Goal: Task Accomplishment & Management: Complete application form

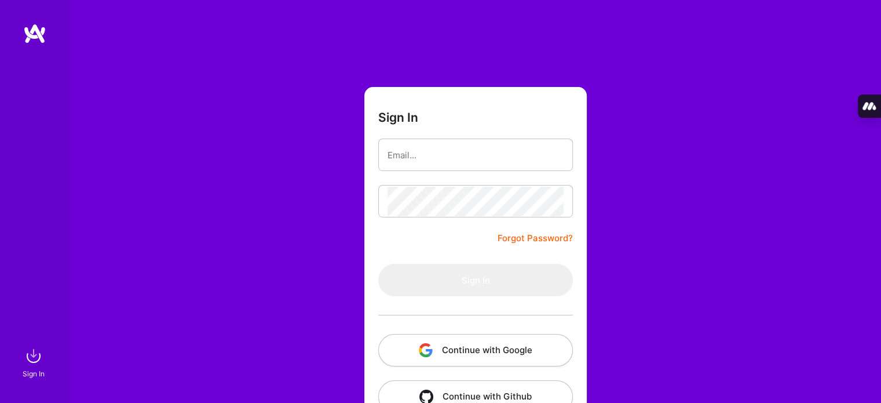
scroll to position [32, 0]
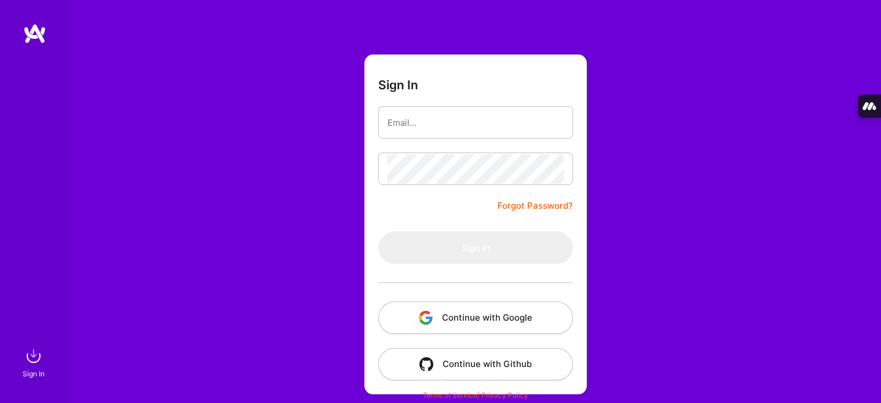
click at [445, 330] on button "Continue with Google" at bounding box center [475, 317] width 195 height 32
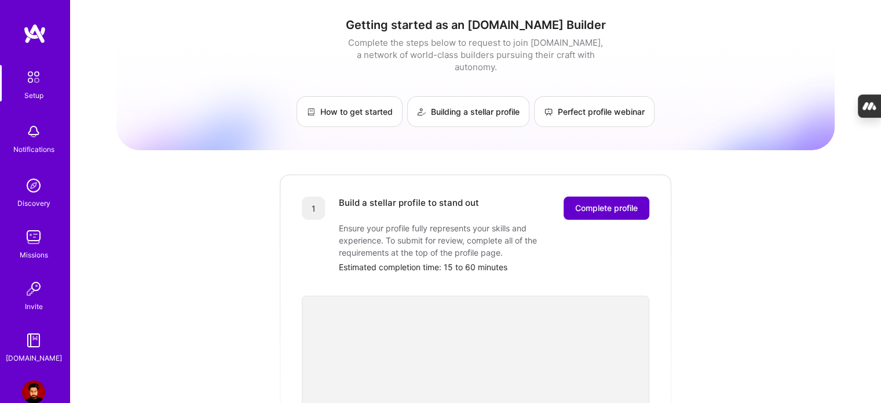
click at [606, 202] on span "Complete profile" at bounding box center [606, 208] width 63 height 12
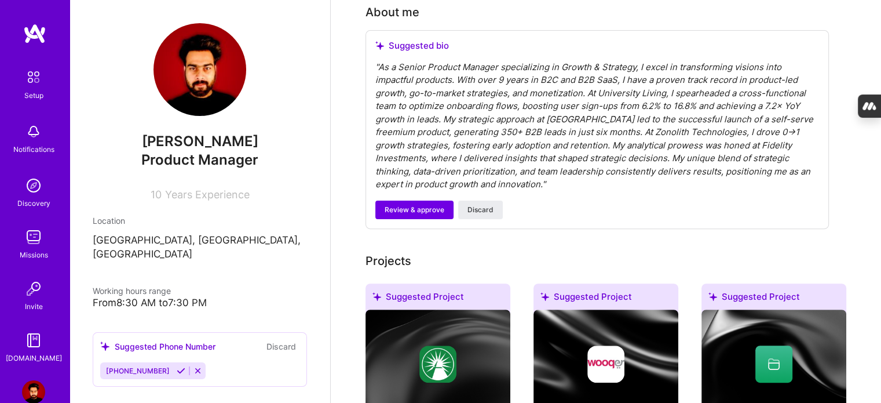
scroll to position [348, 0]
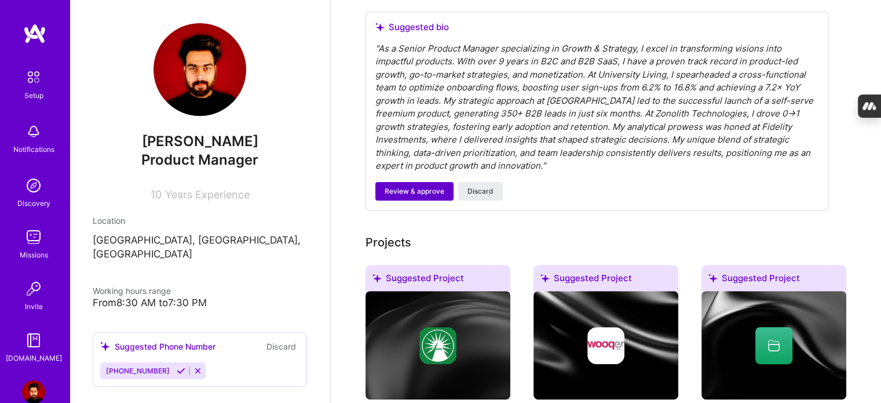
click at [431, 186] on span "Review & approve" at bounding box center [415, 191] width 60 height 10
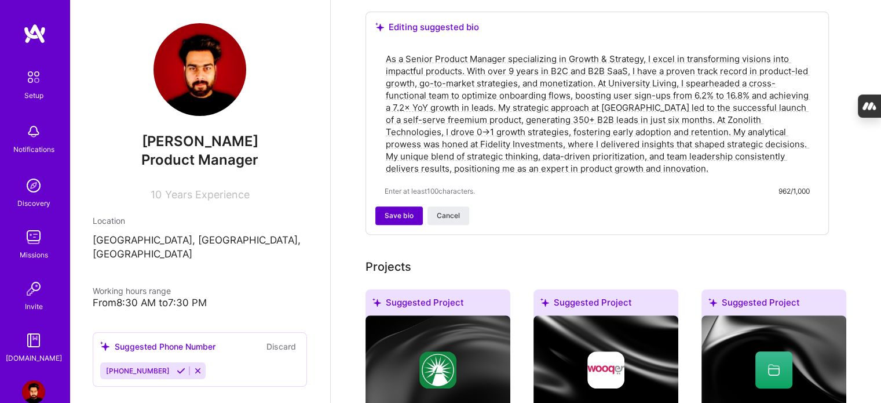
click at [390, 210] on span "Save bio" at bounding box center [399, 215] width 29 height 10
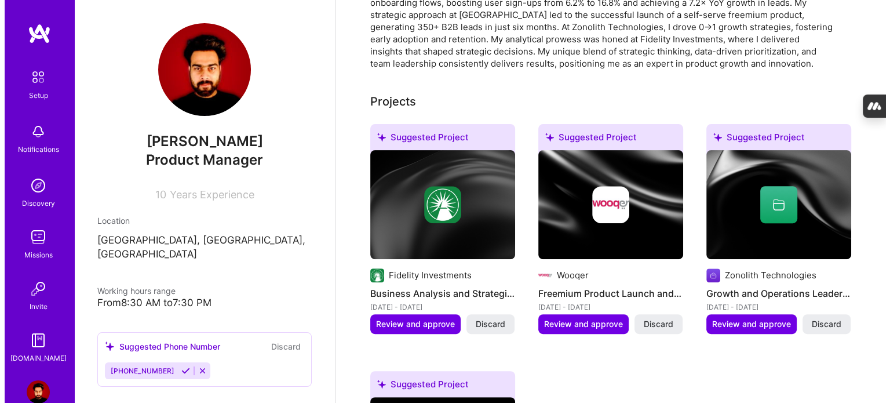
scroll to position [380, 0]
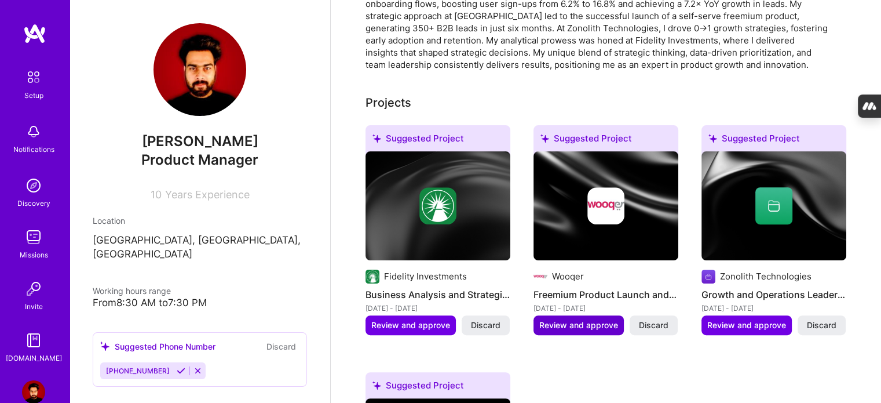
click at [566, 319] on span "Review and approve" at bounding box center [578, 325] width 79 height 12
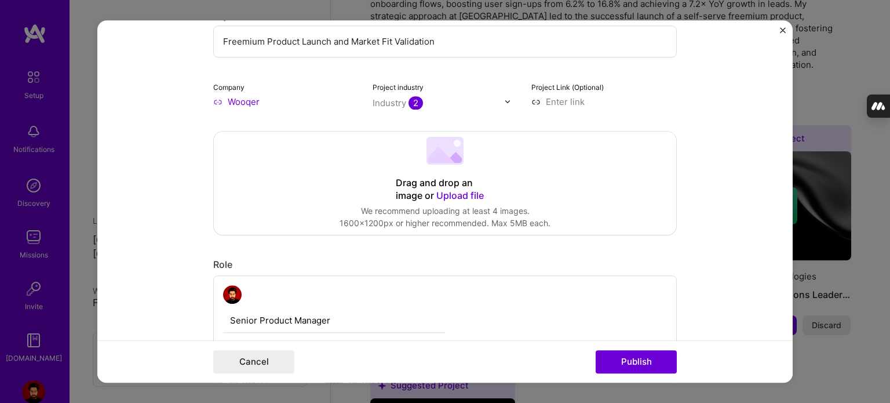
scroll to position [151, 0]
click at [489, 99] on input "text" at bounding box center [438, 103] width 132 height 12
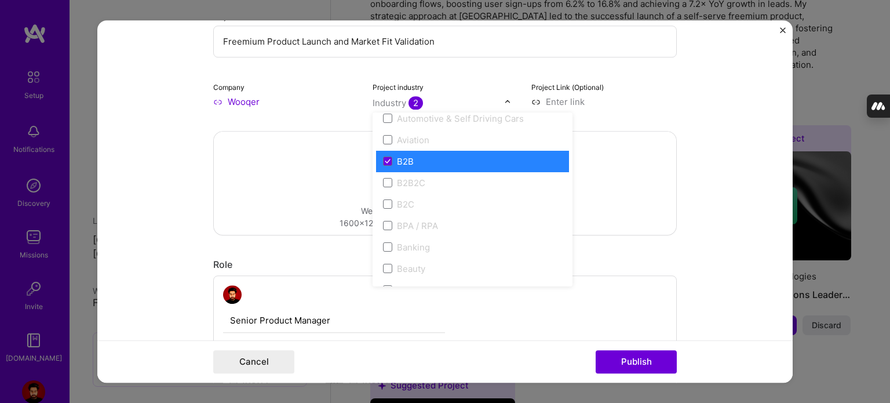
scroll to position [287, 0]
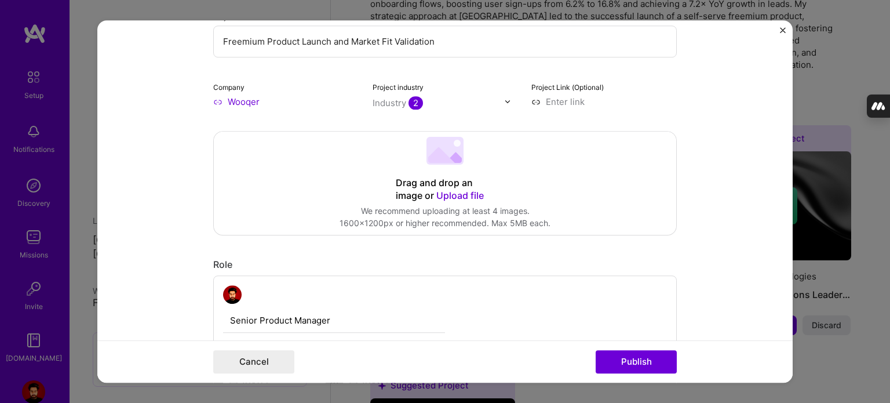
click at [728, 195] on form "Editing suggested project This project is suggested based on your LinkedIn, res…" at bounding box center [444, 201] width 695 height 363
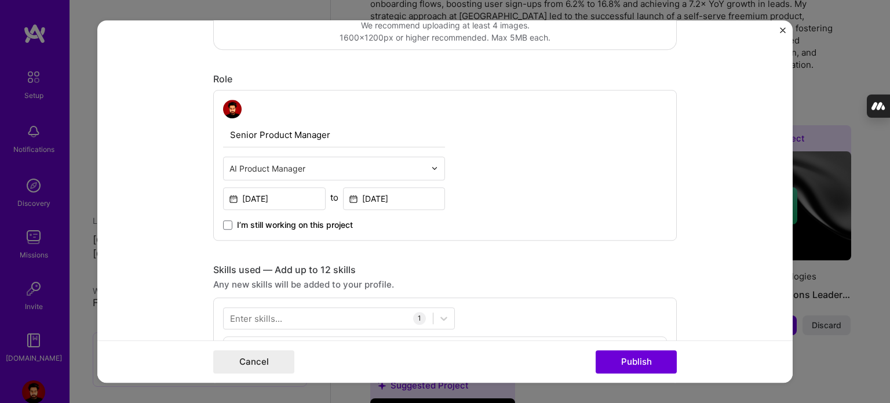
scroll to position [338, 0]
click at [415, 170] on input "text" at bounding box center [327, 166] width 196 height 12
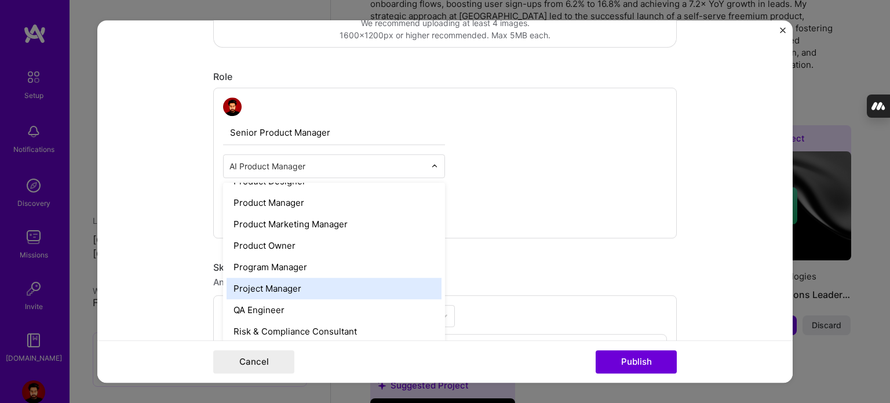
scroll to position [1043, 0]
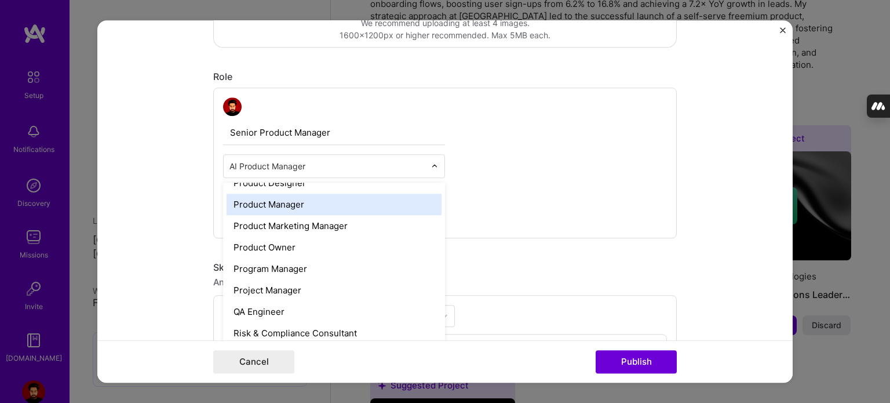
click at [303, 198] on div "Product Manager" at bounding box center [333, 203] width 215 height 21
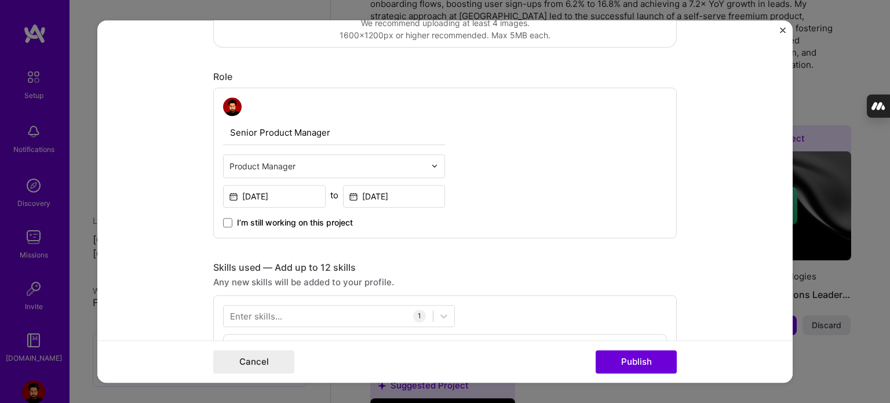
click at [528, 183] on div "Senior Product Manager Product Manager [DATE] to [DATE] I’m still working on th…" at bounding box center [444, 162] width 463 height 151
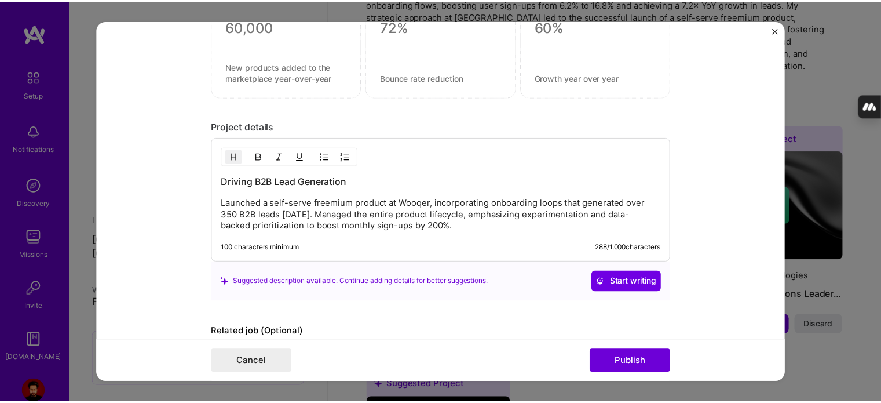
scroll to position [979, 0]
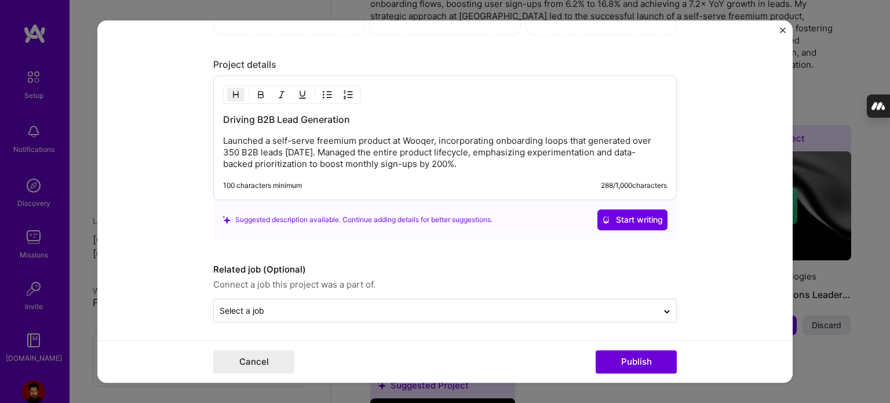
click at [783, 30] on img "Close" at bounding box center [783, 30] width 6 height 6
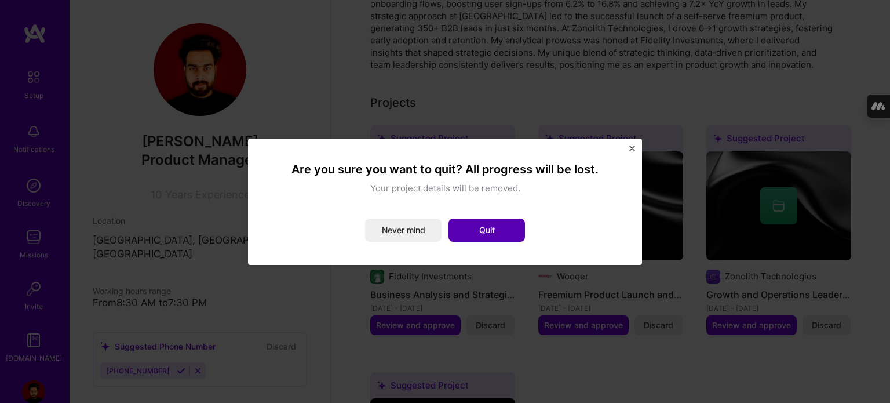
click at [497, 231] on button "Quit" at bounding box center [486, 229] width 76 height 23
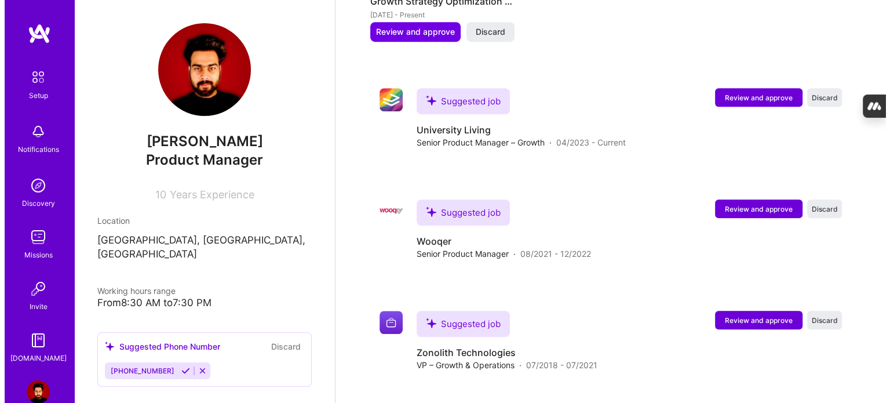
scroll to position [921, 0]
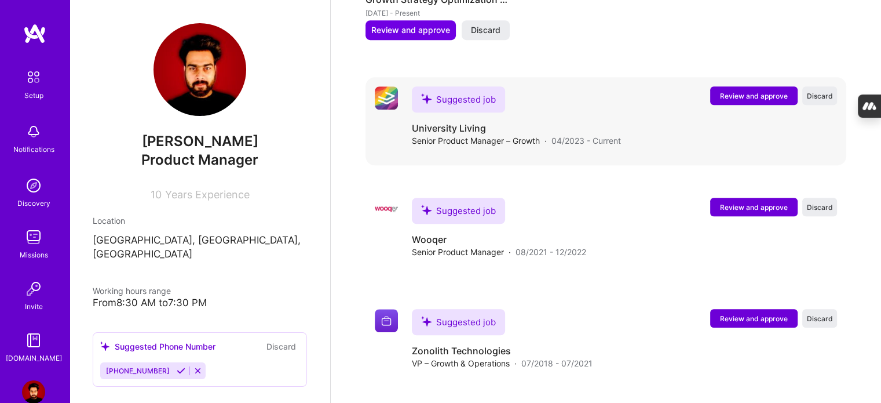
click at [736, 91] on span "Review and approve" at bounding box center [754, 96] width 68 height 10
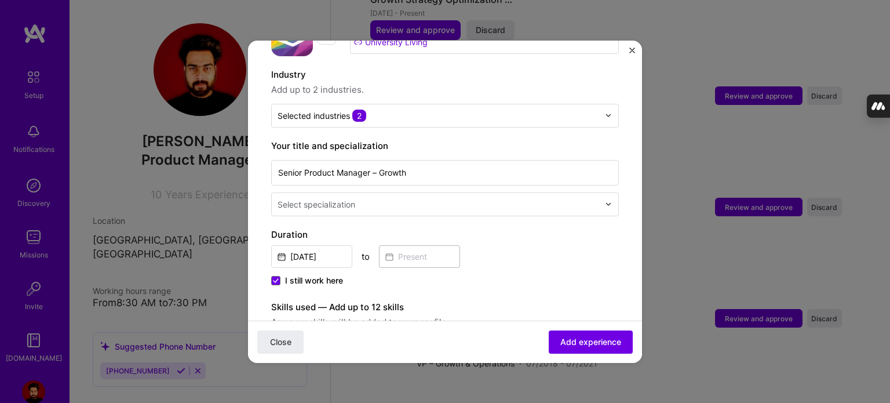
scroll to position [155, 0]
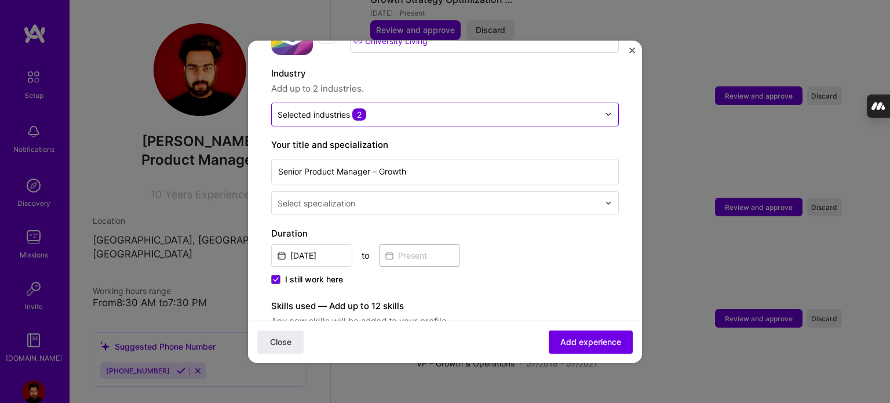
click at [537, 108] on input "text" at bounding box center [437, 114] width 321 height 12
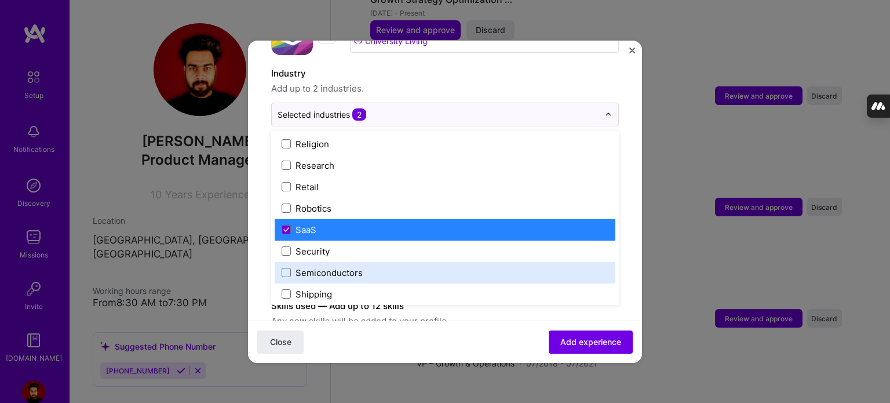
scroll to position [2229, 0]
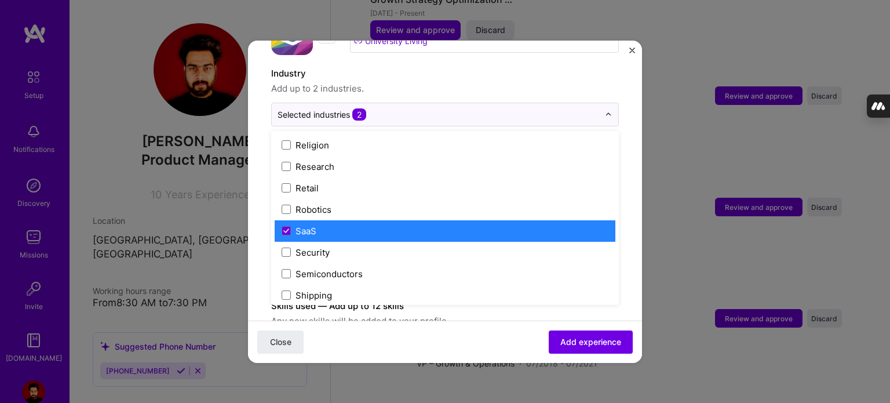
click at [356, 225] on label "SaaS" at bounding box center [444, 231] width 327 height 12
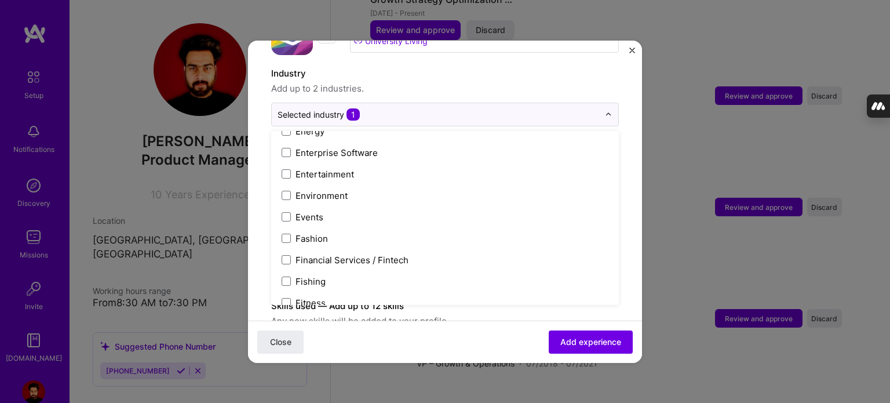
scroll to position [1023, 0]
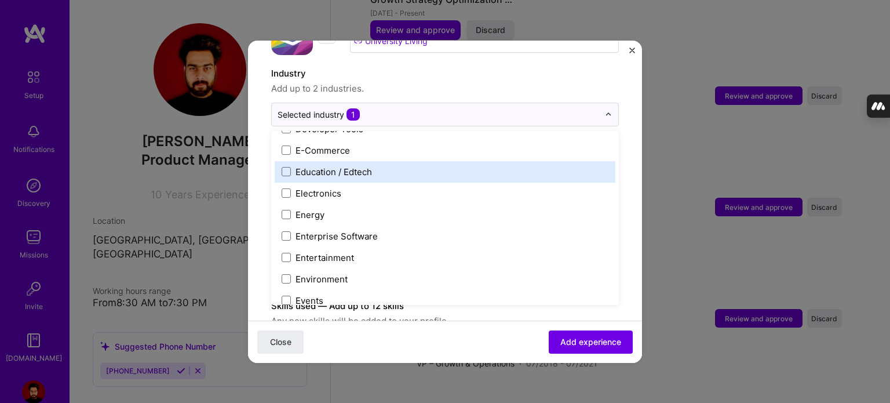
click at [371, 166] on div "Education / Edtech" at bounding box center [333, 172] width 76 height 12
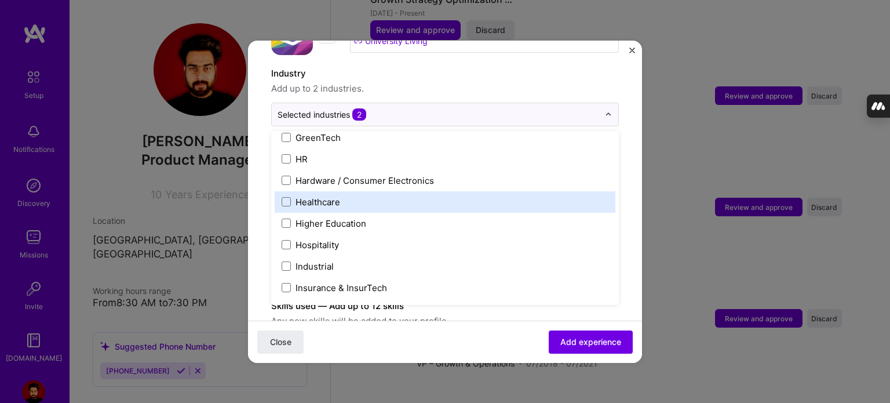
scroll to position [1422, 0]
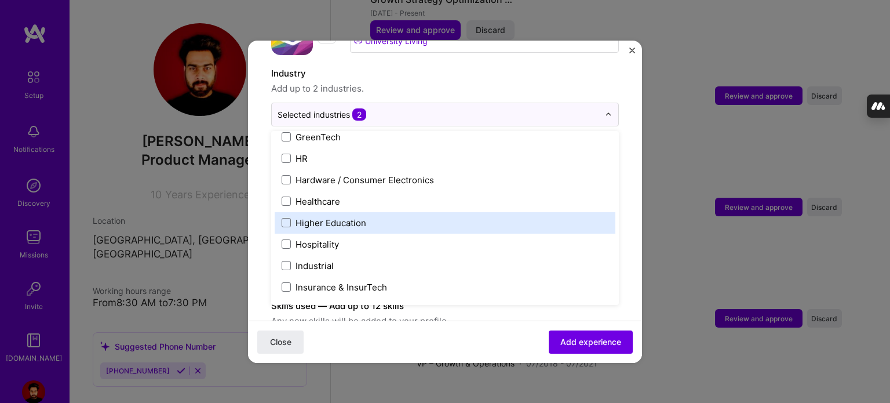
click at [382, 217] on label "Higher Education" at bounding box center [444, 223] width 327 height 12
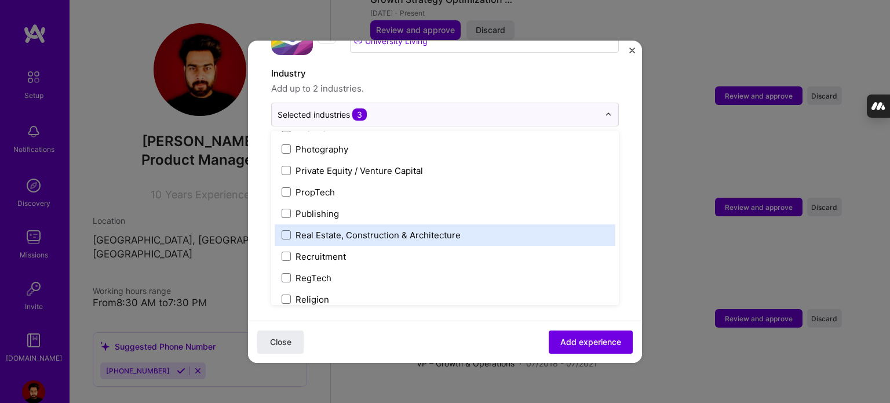
scroll to position [2075, 0]
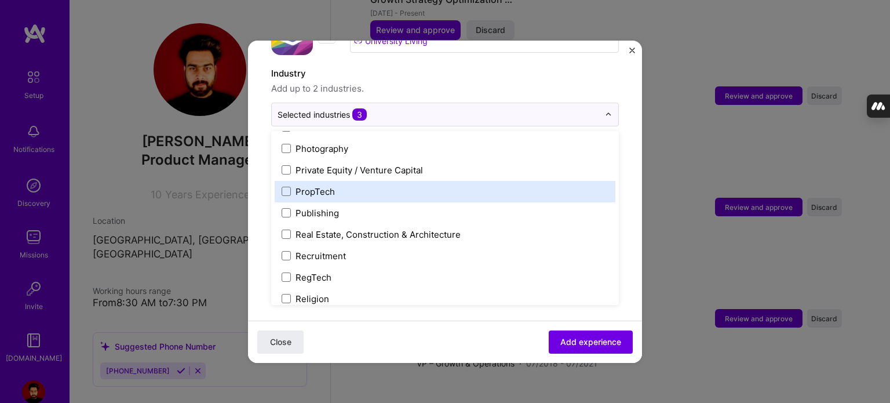
click at [341, 185] on label "PropTech" at bounding box center [444, 191] width 327 height 12
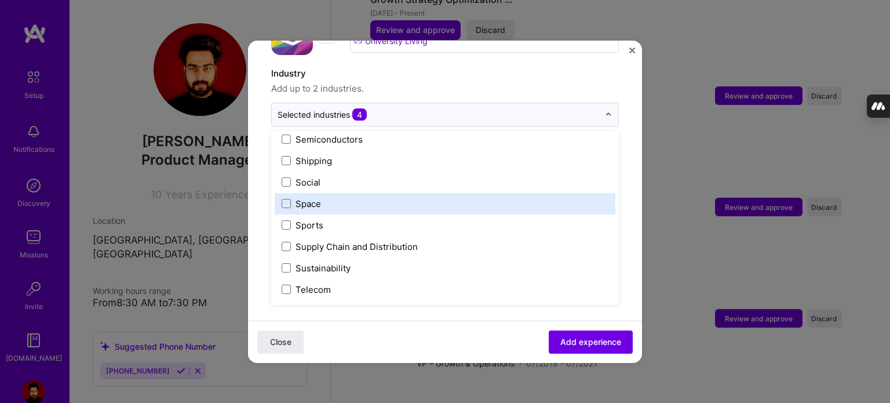
scroll to position [2405, 0]
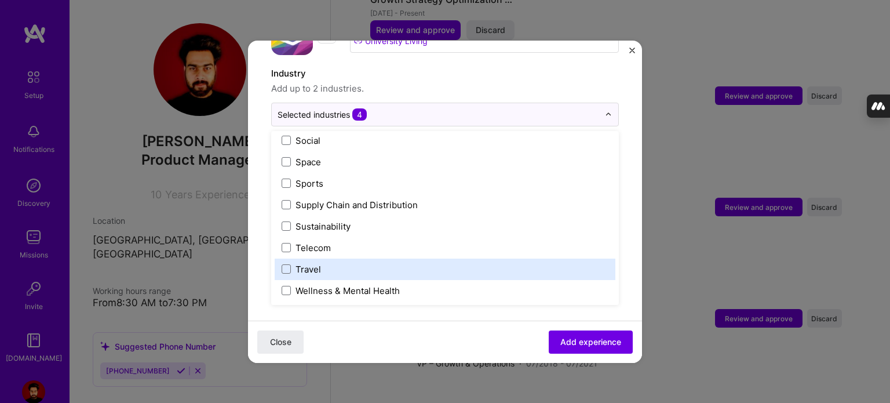
click at [444, 263] on label "Travel" at bounding box center [444, 269] width 327 height 12
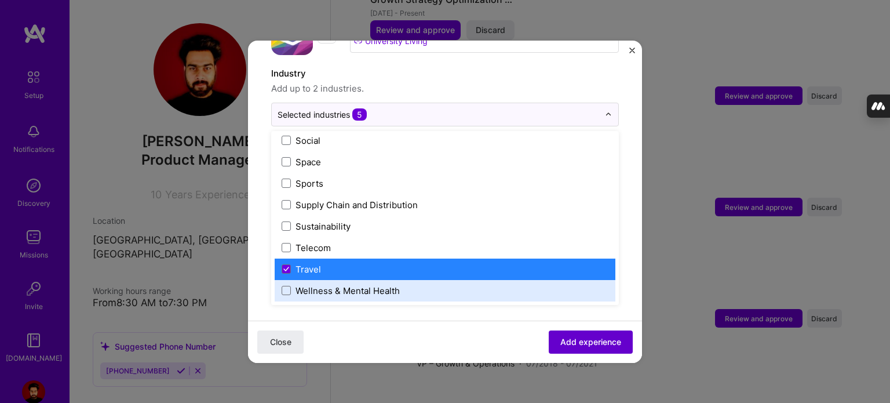
click at [579, 335] on span "Add experience" at bounding box center [590, 341] width 61 height 12
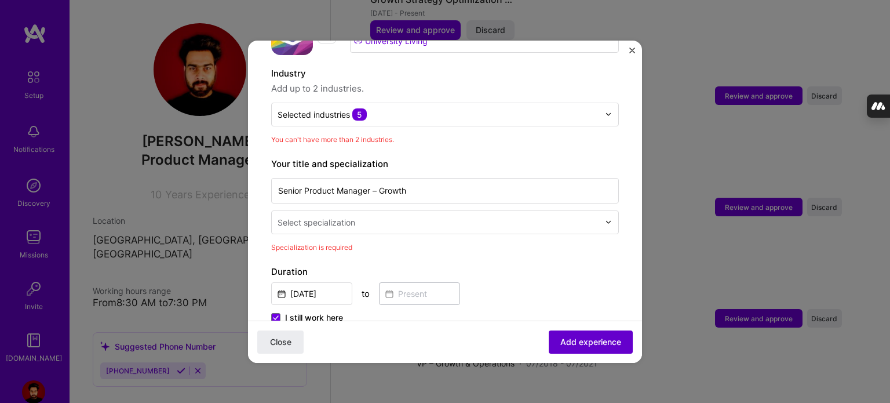
scroll to position [169, 0]
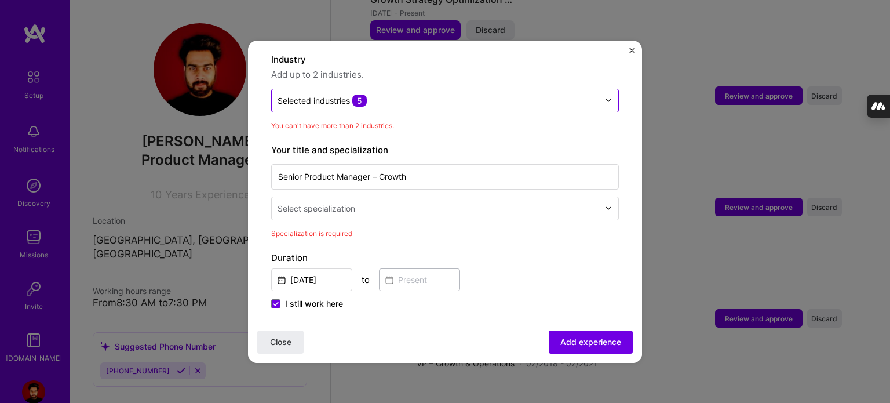
click at [438, 94] on input "text" at bounding box center [437, 100] width 321 height 12
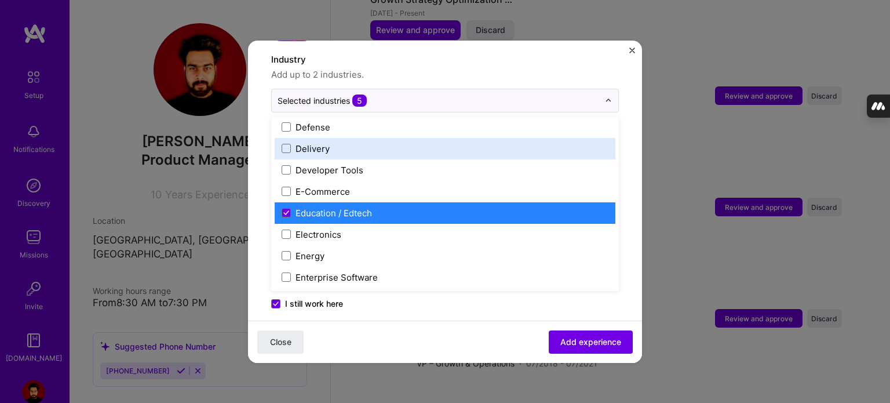
scroll to position [970, 0]
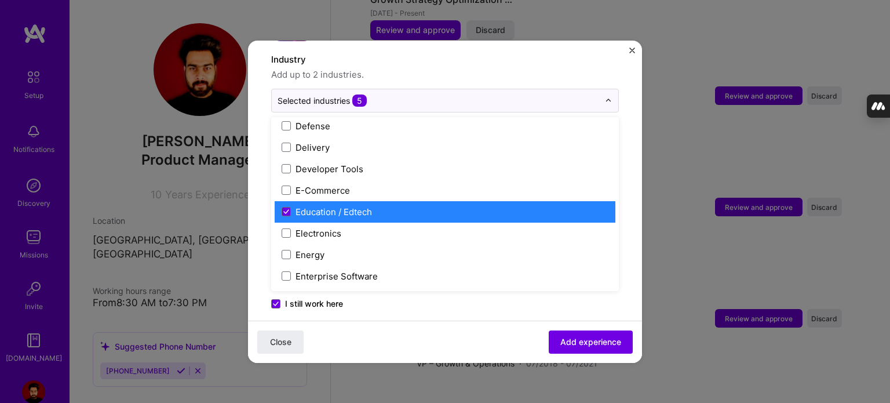
click at [305, 206] on div "Education / Edtech" at bounding box center [333, 212] width 76 height 12
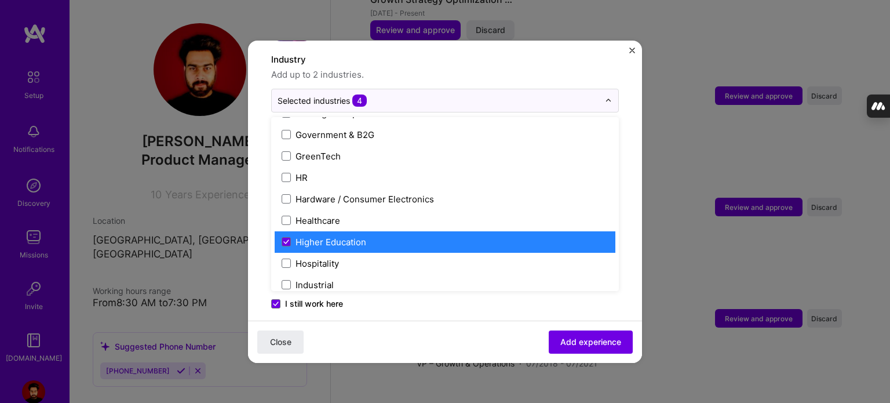
scroll to position [1389, 0]
click at [398, 236] on label "Higher Education" at bounding box center [444, 242] width 327 height 12
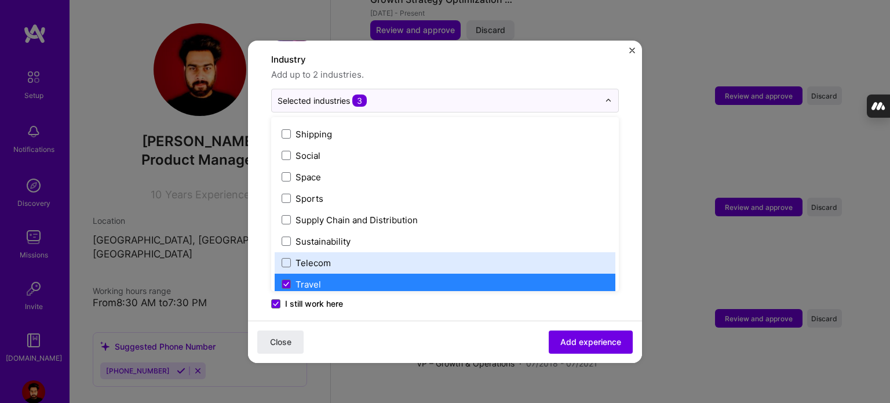
scroll to position [2405, 0]
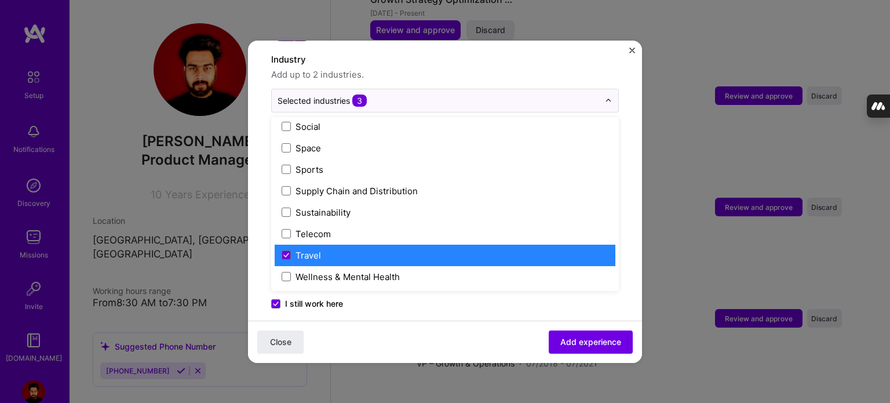
click at [371, 249] on label "Travel" at bounding box center [444, 255] width 327 height 12
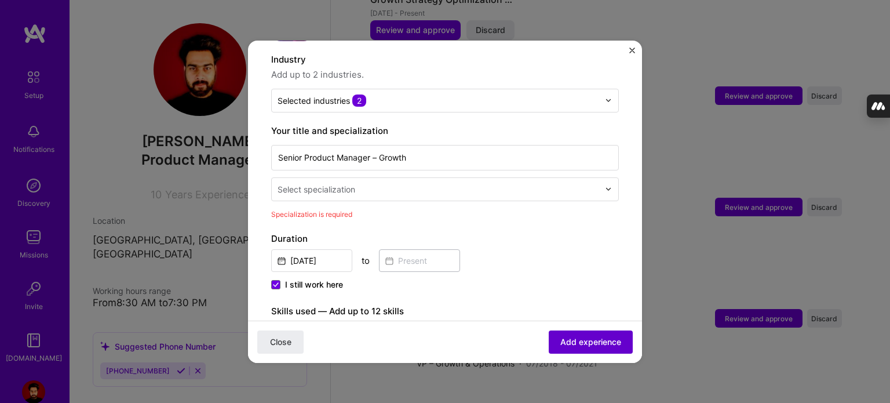
click at [575, 341] on span "Add experience" at bounding box center [590, 341] width 61 height 12
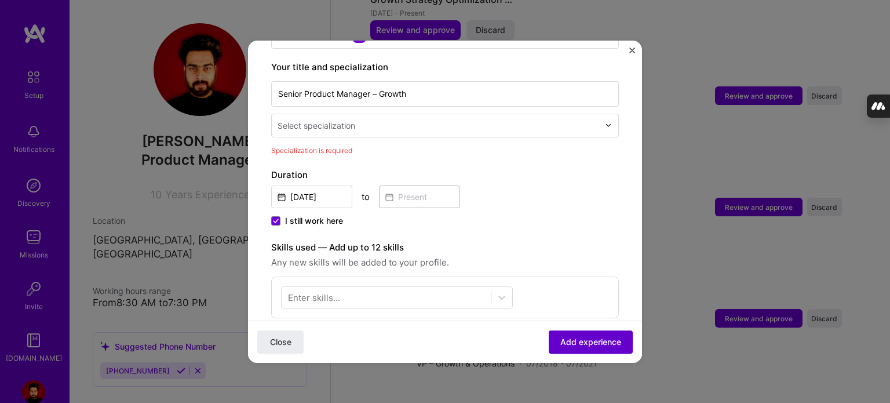
scroll to position [240, 0]
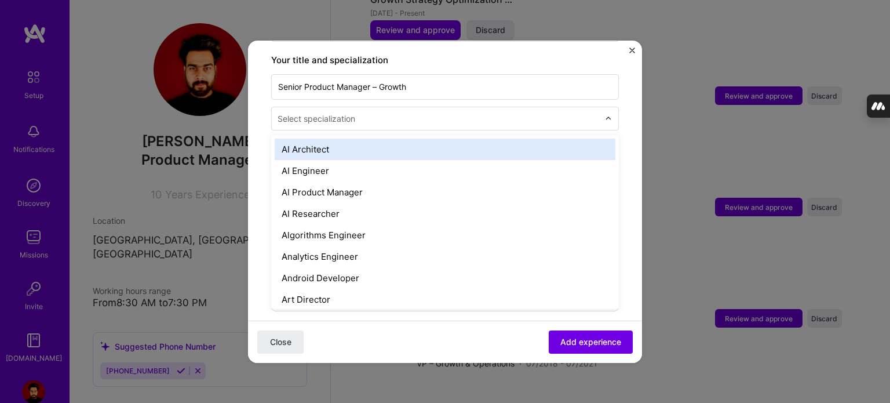
click at [482, 112] on input "text" at bounding box center [439, 118] width 324 height 12
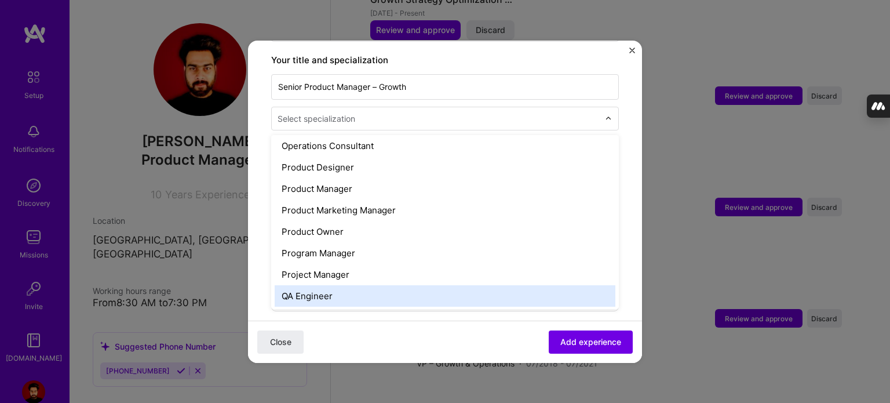
scroll to position [1030, 0]
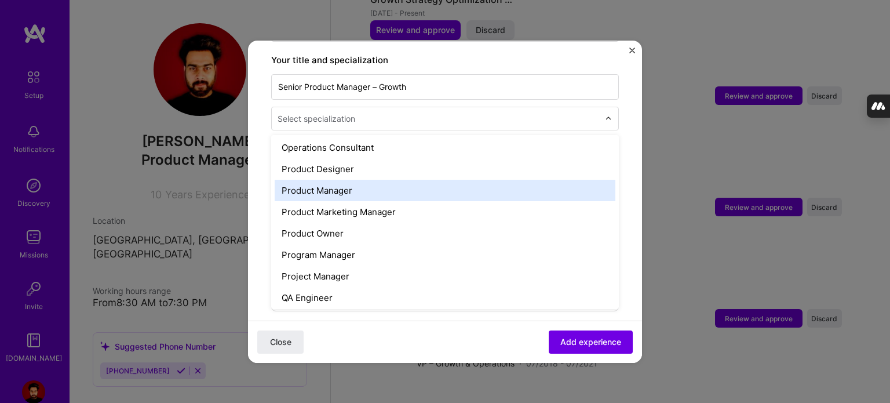
click at [351, 180] on div "Product Manager" at bounding box center [445, 190] width 341 height 21
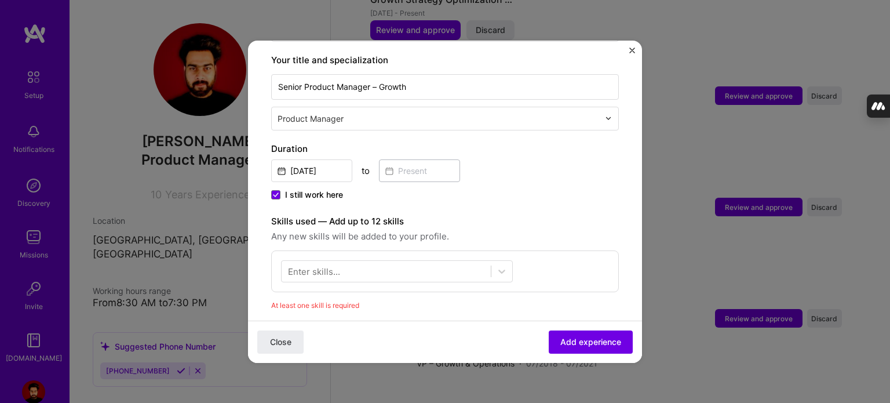
click at [351, 189] on div "I still work here" at bounding box center [445, 196] width 348 height 14
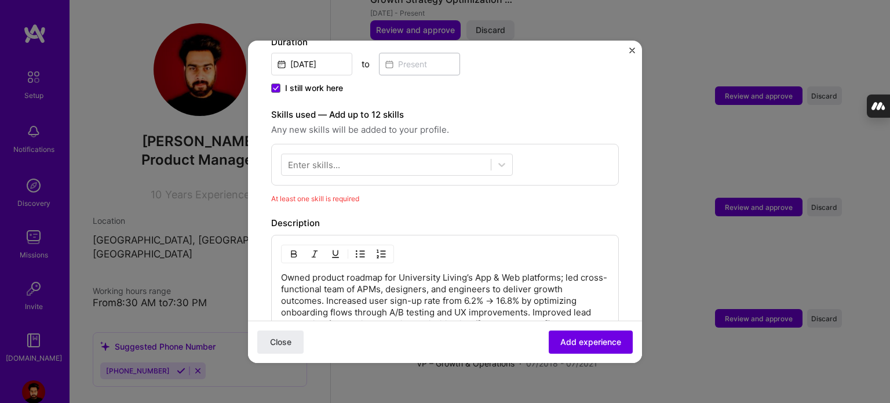
scroll to position [363, 0]
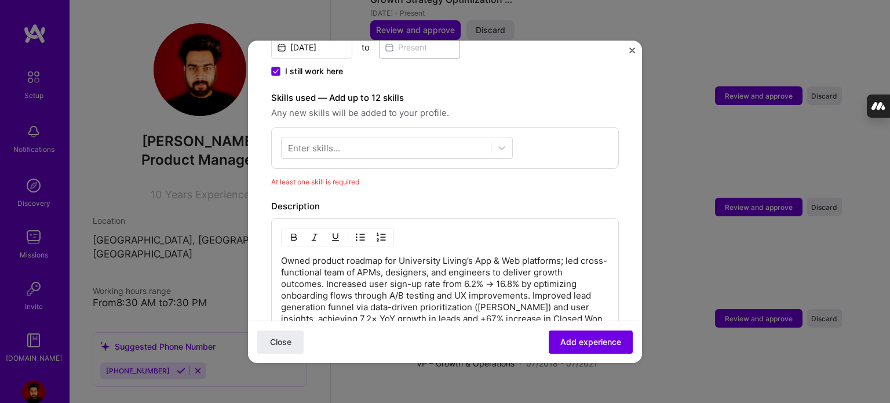
click at [465, 159] on div "Skills used — Add up to 12 skills Any new skills will be added to your profile.…" at bounding box center [445, 139] width 348 height 97
click at [436, 138] on div at bounding box center [385, 147] width 209 height 19
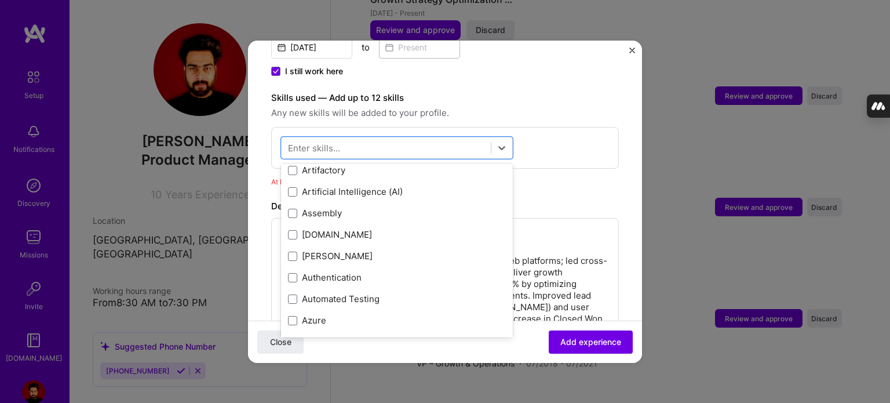
scroll to position [943, 0]
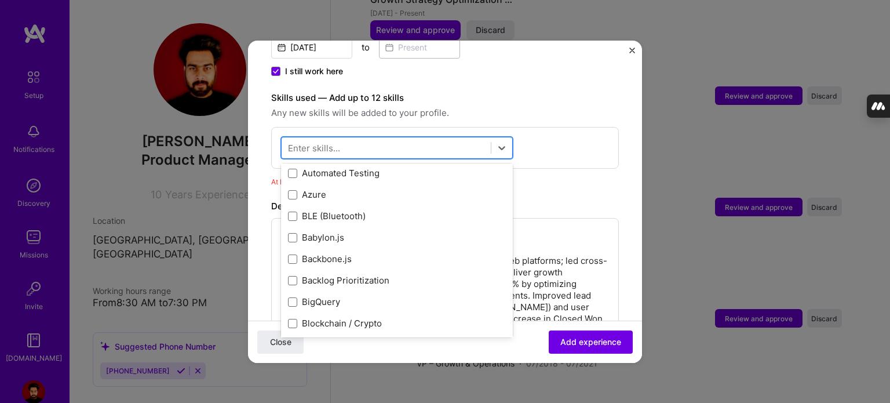
click at [365, 138] on div at bounding box center [385, 147] width 209 height 19
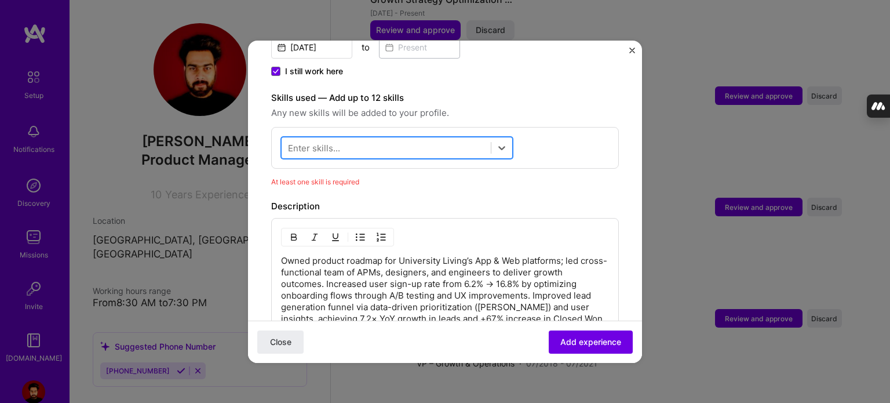
click at [365, 138] on div at bounding box center [385, 147] width 209 height 19
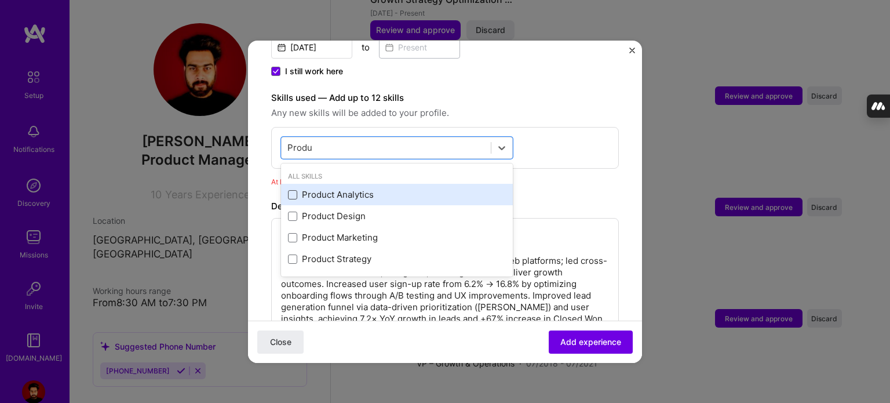
click at [291, 190] on span at bounding box center [292, 194] width 9 height 9
click at [0, 0] on input "checkbox" at bounding box center [0, 0] width 0 height 0
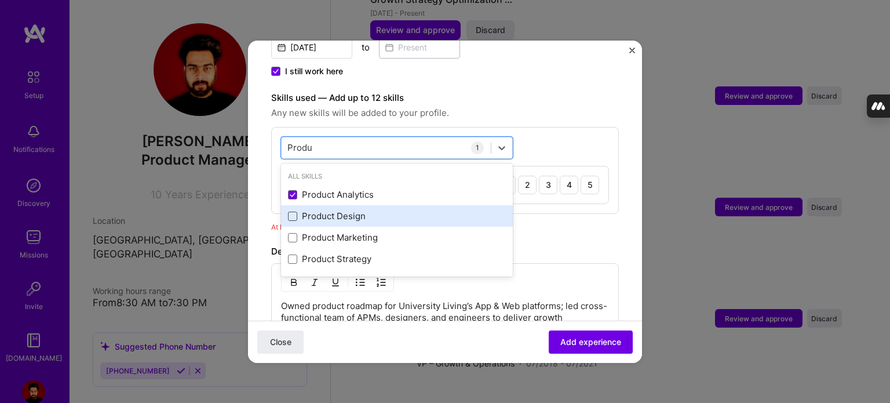
click at [293, 211] on span at bounding box center [292, 215] width 9 height 9
click at [0, 0] on input "checkbox" at bounding box center [0, 0] width 0 height 0
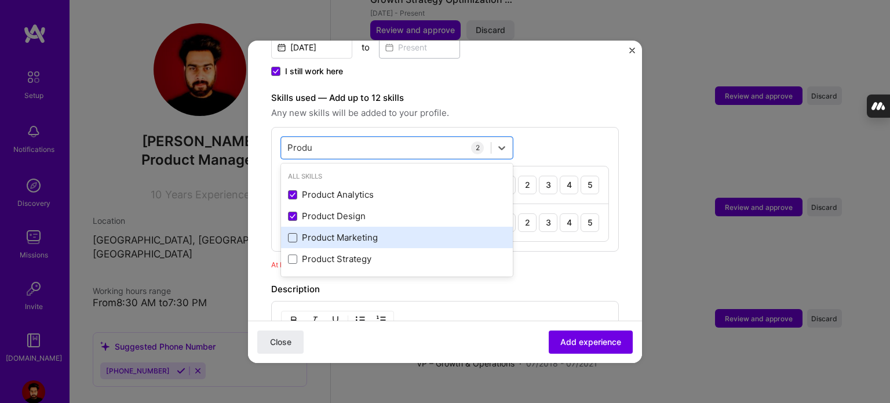
click at [292, 233] on span at bounding box center [292, 237] width 9 height 9
click at [0, 0] on input "checkbox" at bounding box center [0, 0] width 0 height 0
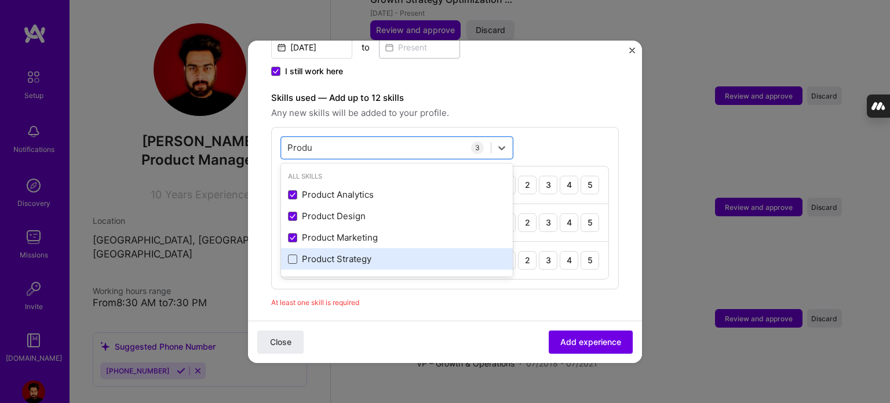
click at [291, 254] on span at bounding box center [292, 258] width 9 height 9
click at [0, 0] on input "checkbox" at bounding box center [0, 0] width 0 height 0
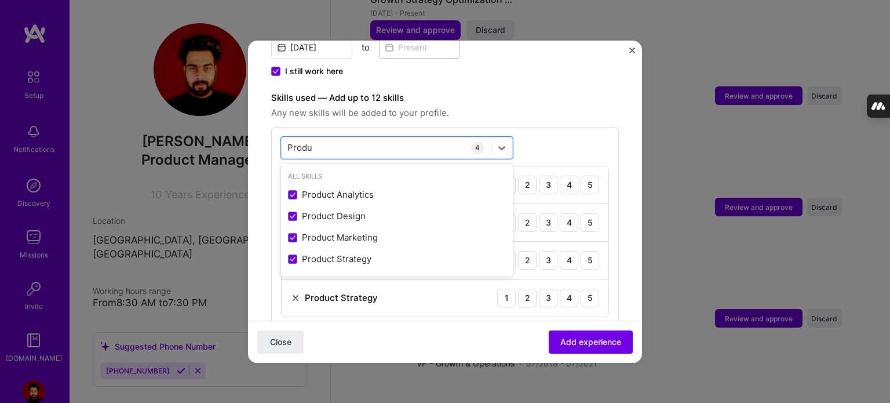
type input "Produ"
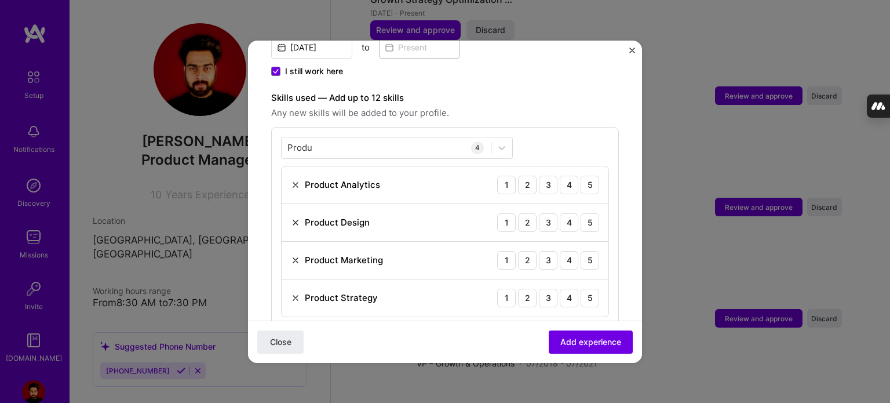
click at [614, 208] on form "Adding suggested job This job is suggested based on your LinkedIn, resume or [D…" at bounding box center [445, 244] width 394 height 1086
click at [583, 178] on div "5" at bounding box center [589, 184] width 19 height 19
click at [582, 213] on div "5" at bounding box center [589, 222] width 19 height 19
click at [580, 251] on div "5" at bounding box center [589, 260] width 19 height 19
click at [580, 291] on div "5" at bounding box center [589, 297] width 19 height 19
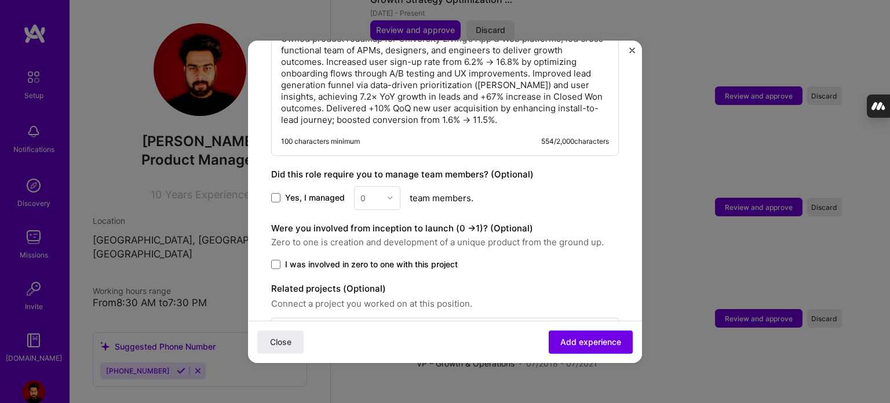
scroll to position [771, 0]
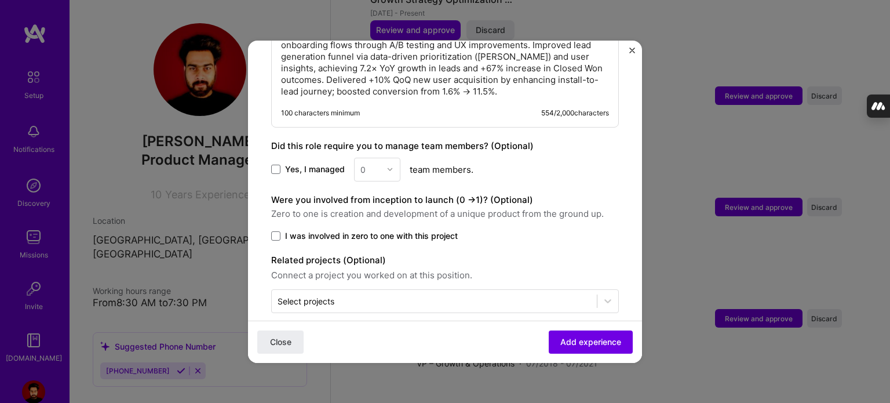
click at [300, 230] on span "I was involved in zero to one with this project" at bounding box center [371, 236] width 173 height 12
click at [0, 0] on input "I was involved in zero to one with this project" at bounding box center [0, 0] width 0 height 0
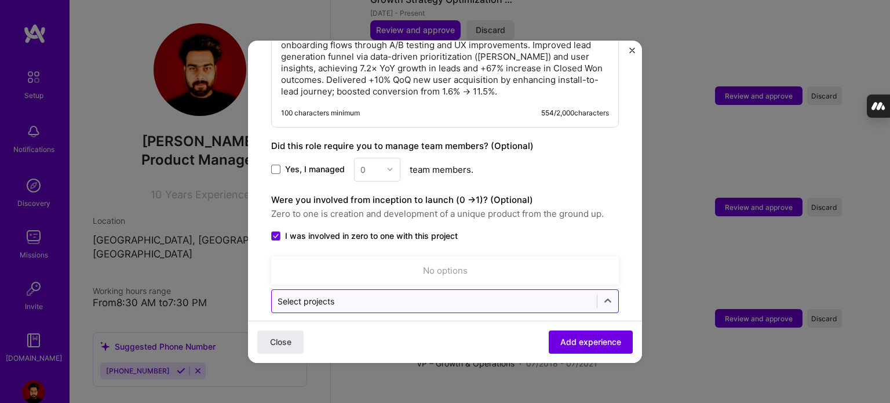
click at [492, 294] on div at bounding box center [433, 301] width 313 height 14
click at [500, 295] on input "text" at bounding box center [433, 301] width 313 height 12
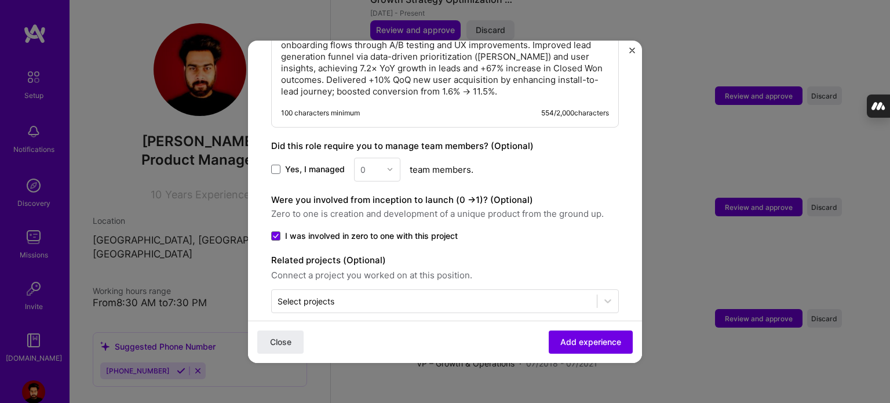
click at [566, 343] on span "Add experience" at bounding box center [590, 341] width 61 height 12
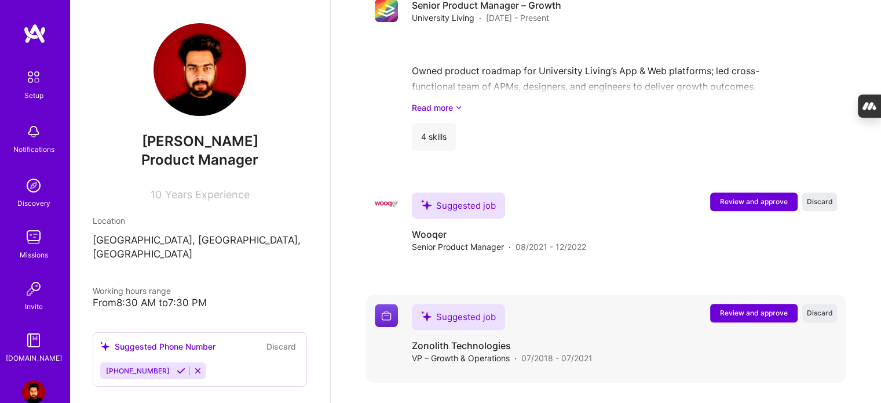
scroll to position [917, 0]
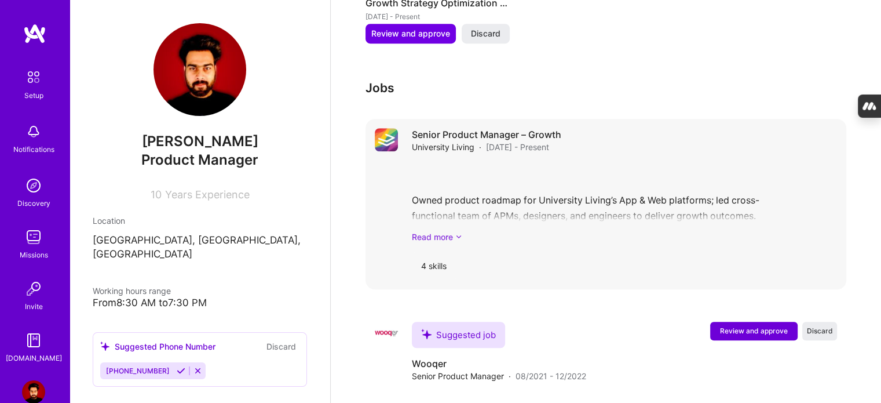
click at [456, 231] on icon at bounding box center [458, 237] width 7 height 12
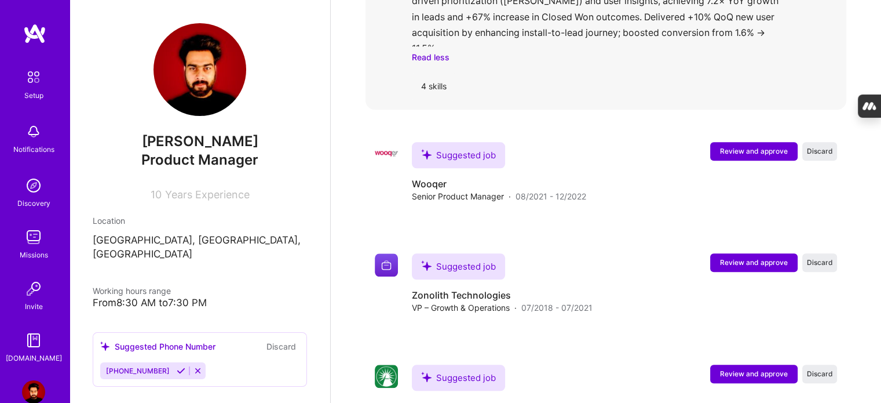
scroll to position [1179, 0]
click at [177, 366] on icon at bounding box center [181, 370] width 9 height 9
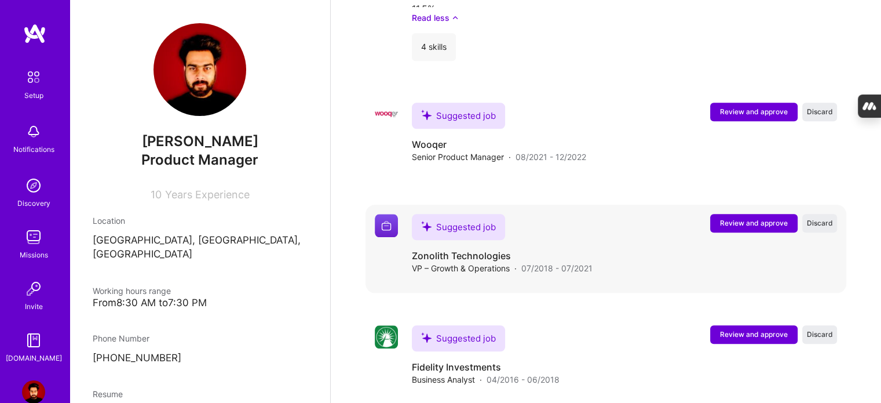
scroll to position [1219, 0]
